Goal: Information Seeking & Learning: Learn about a topic

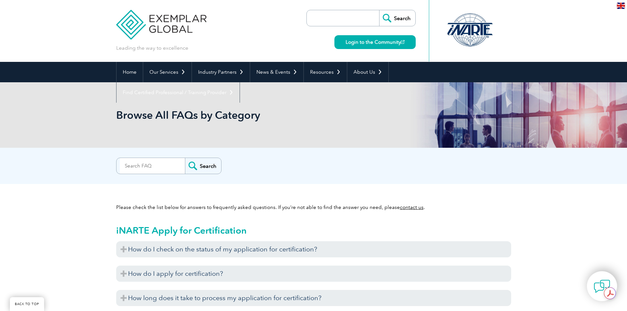
scroll to position [66, 0]
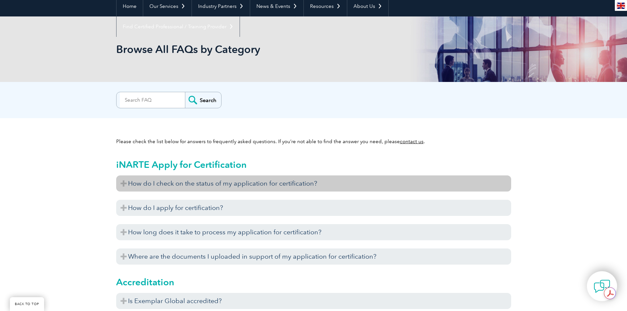
click at [243, 183] on h3 "How do I check on the status of my application for certification?" at bounding box center [313, 183] width 395 height 16
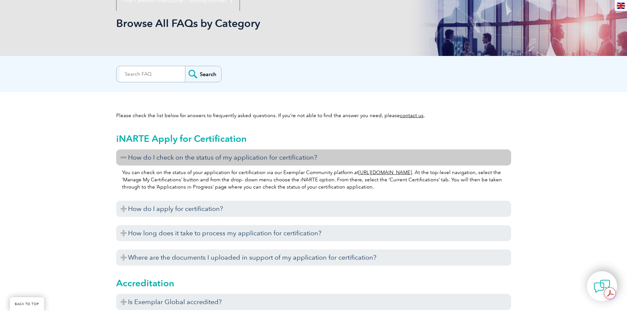
scroll to position [132, 0]
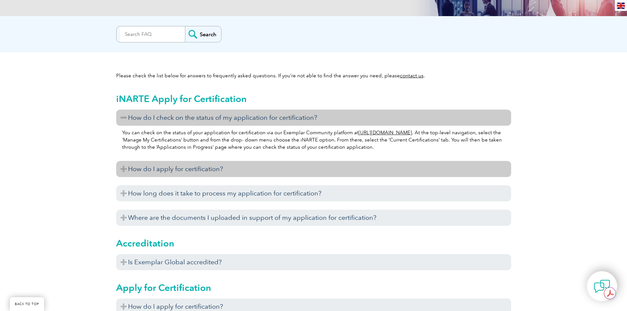
click at [185, 171] on h3 "How do I apply for certification?" at bounding box center [313, 169] width 395 height 16
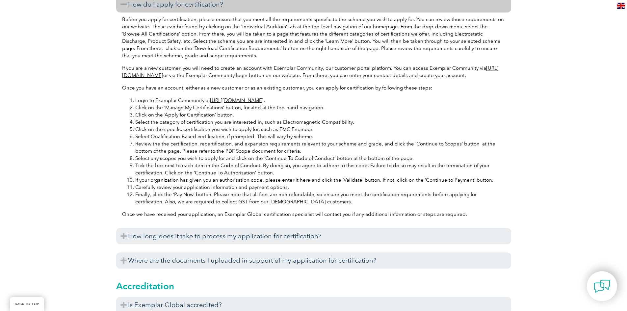
scroll to position [362, 0]
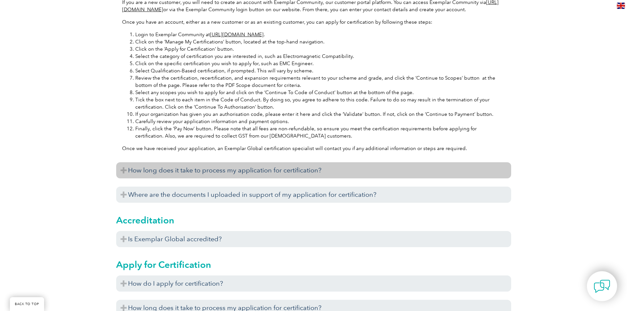
click at [185, 176] on h3 "How long does it take to process my application for certification?" at bounding box center [313, 170] width 395 height 16
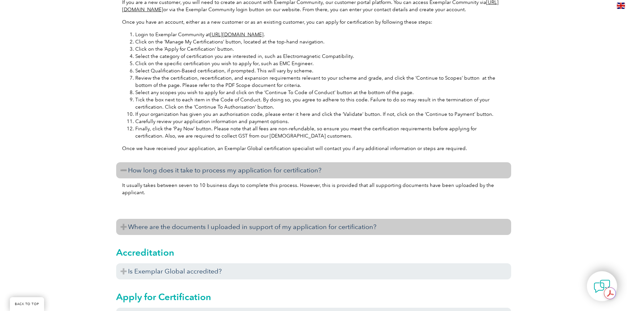
click at [312, 235] on h3 "Where are the documents I uploaded in support of my application for certificati…" at bounding box center [313, 227] width 395 height 16
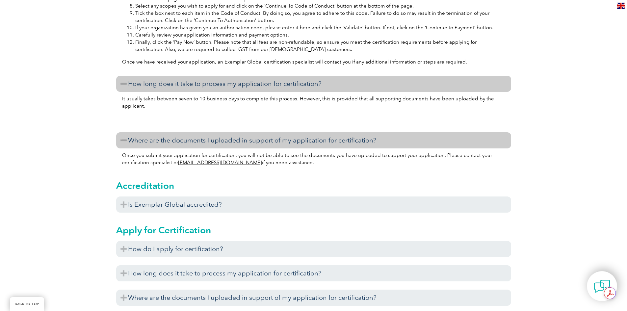
scroll to position [461, 0]
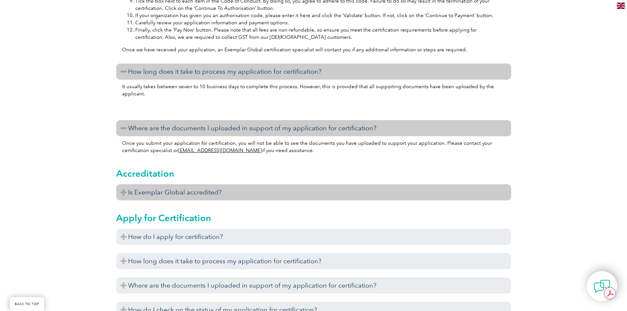
click at [203, 199] on h3 "Is Exemplar Global accredited?" at bounding box center [313, 192] width 395 height 16
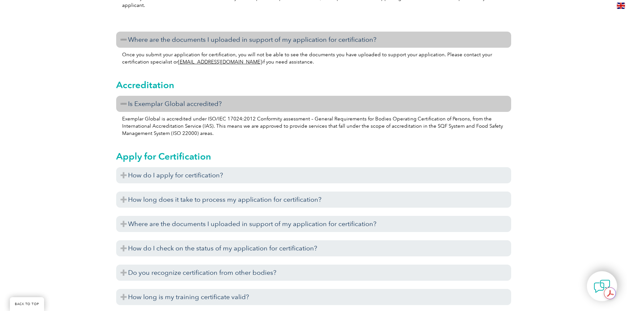
scroll to position [559, 0]
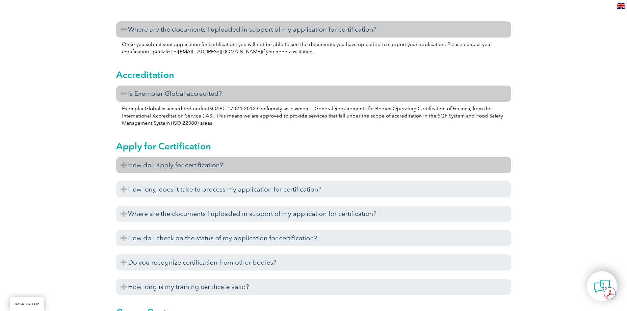
click at [192, 173] on h3 "How do I apply for certification?" at bounding box center [313, 165] width 395 height 16
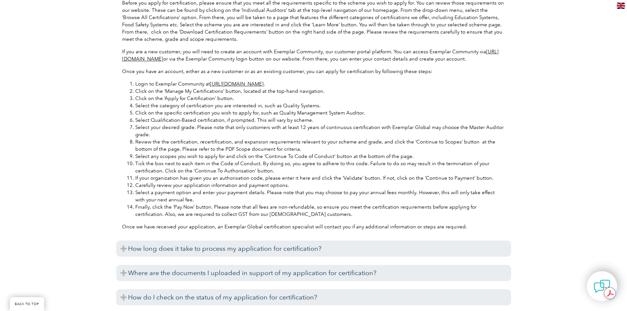
scroll to position [790, 0]
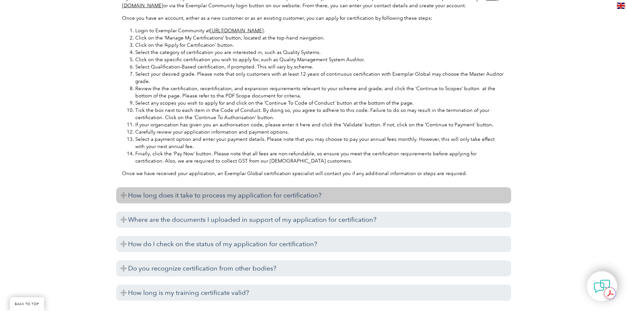
click at [251, 203] on h3 "How long does it take to process my application for certification?" at bounding box center [313, 195] width 395 height 16
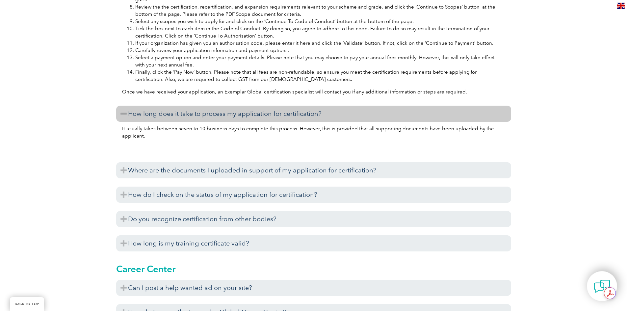
scroll to position [888, 0]
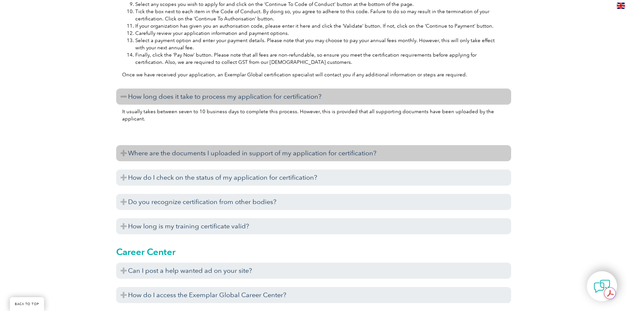
click at [247, 161] on h3 "Where are the documents I uploaded in support of my application for certificati…" at bounding box center [313, 153] width 395 height 16
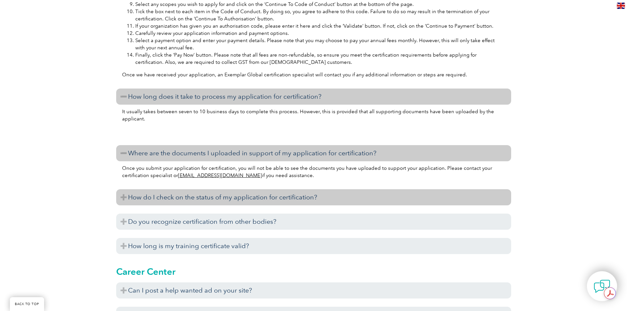
click at [241, 205] on h3 "How do I check on the status of my application for certification?" at bounding box center [313, 197] width 395 height 16
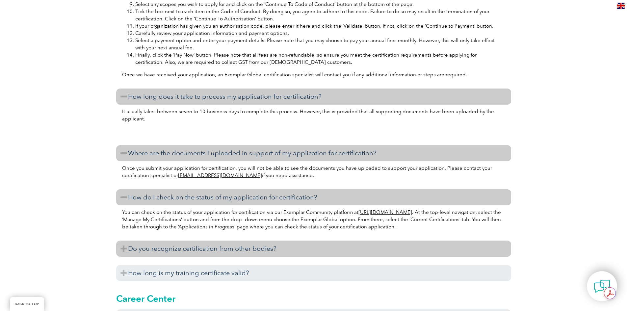
click at [241, 257] on h3 "Do you recognize certification from other bodies?" at bounding box center [313, 249] width 395 height 16
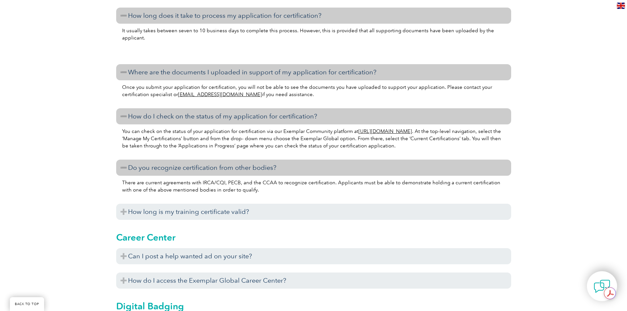
scroll to position [987, 0]
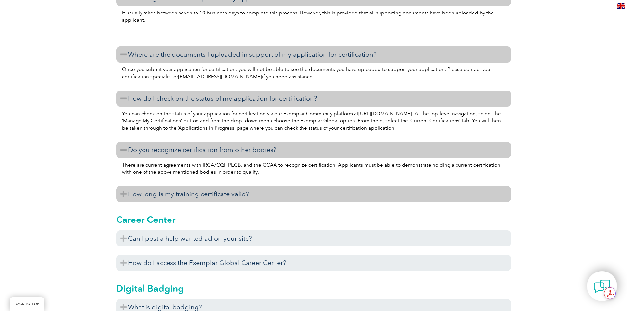
click at [241, 202] on h3 "How long is my training certificate valid?" at bounding box center [313, 194] width 395 height 16
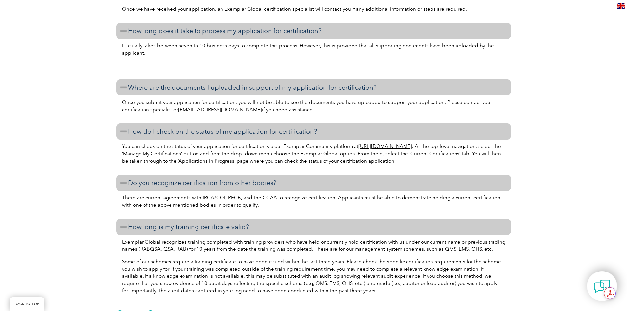
scroll to position [1119, 0]
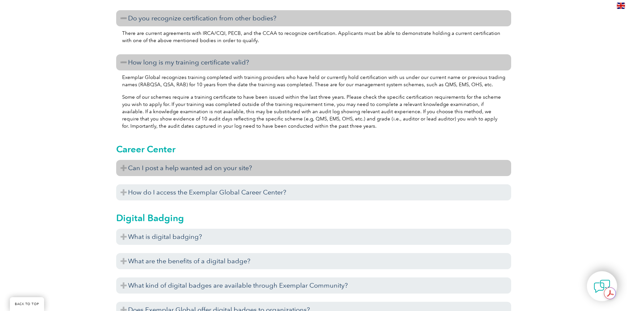
click at [235, 176] on h3 "Can I post a help wanted ad on your site?" at bounding box center [313, 168] width 395 height 16
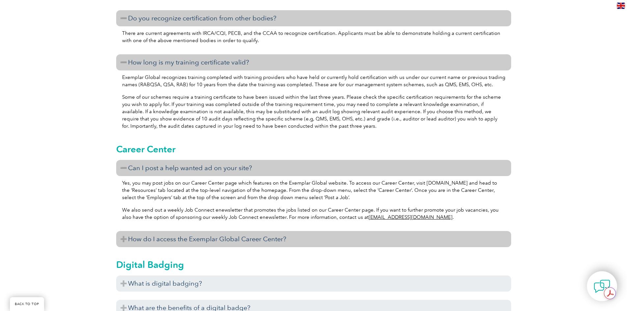
click at [237, 247] on h3 "How do I access the Exemplar Global Career Center?" at bounding box center [313, 239] width 395 height 16
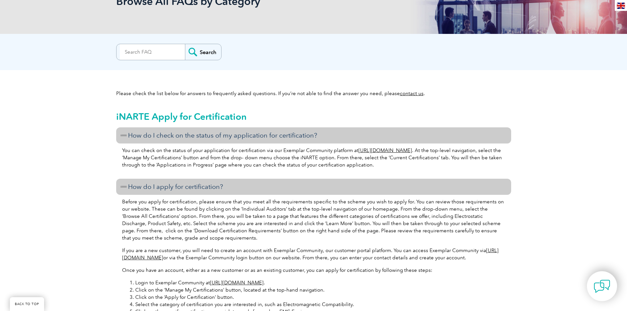
scroll to position [132, 0]
